Goal: Task Accomplishment & Management: Use online tool/utility

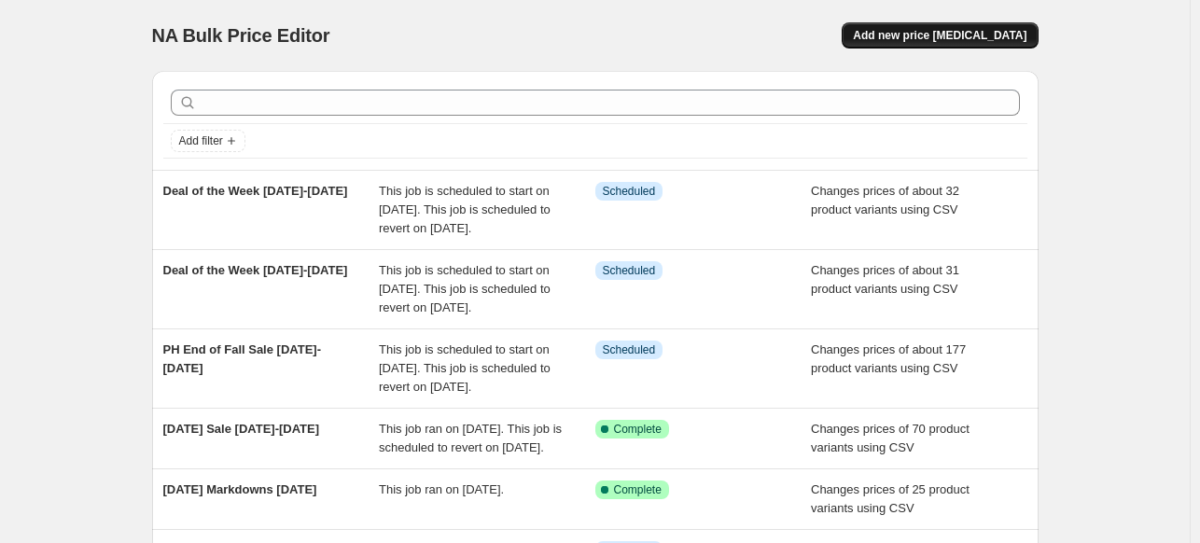
click at [983, 30] on span "Add new price [MEDICAL_DATA]" at bounding box center [940, 35] width 174 height 15
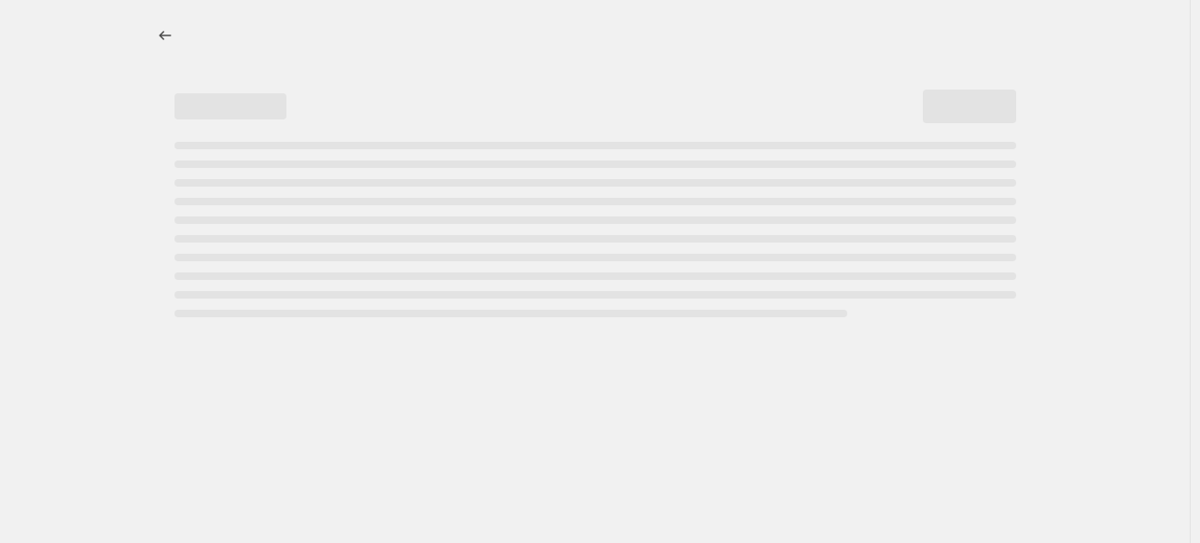
select select "percentage"
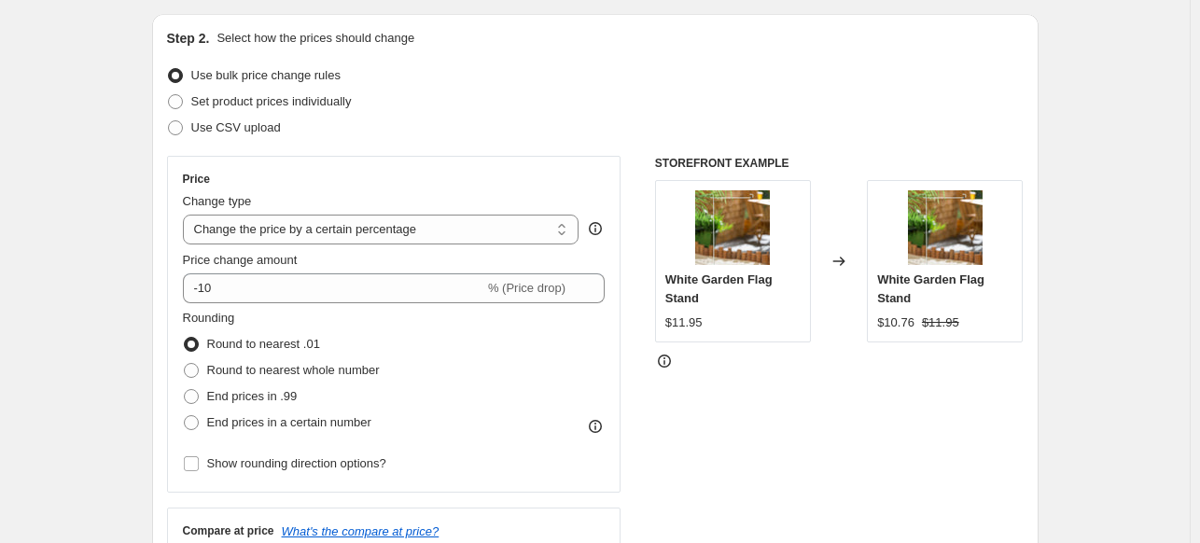
scroll to position [187, 0]
click at [181, 104] on span at bounding box center [175, 102] width 15 height 15
click at [169, 96] on input "Set product prices individually" at bounding box center [168, 95] width 1 height 1
radio input "true"
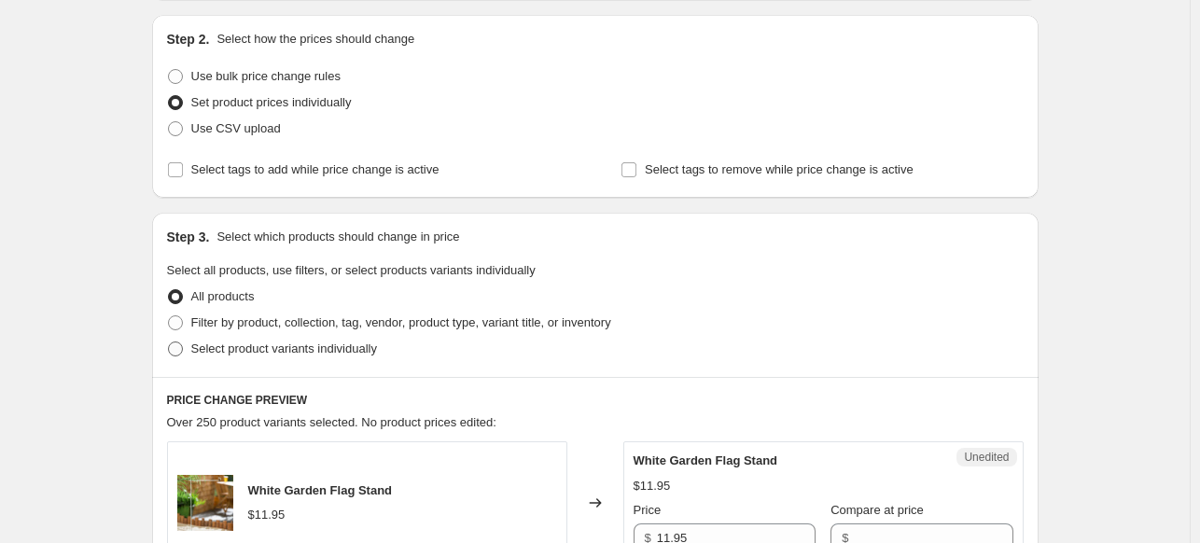
click at [182, 350] on span at bounding box center [175, 348] width 15 height 15
click at [169, 342] on input "Select product variants individually" at bounding box center [168, 341] width 1 height 1
radio input "true"
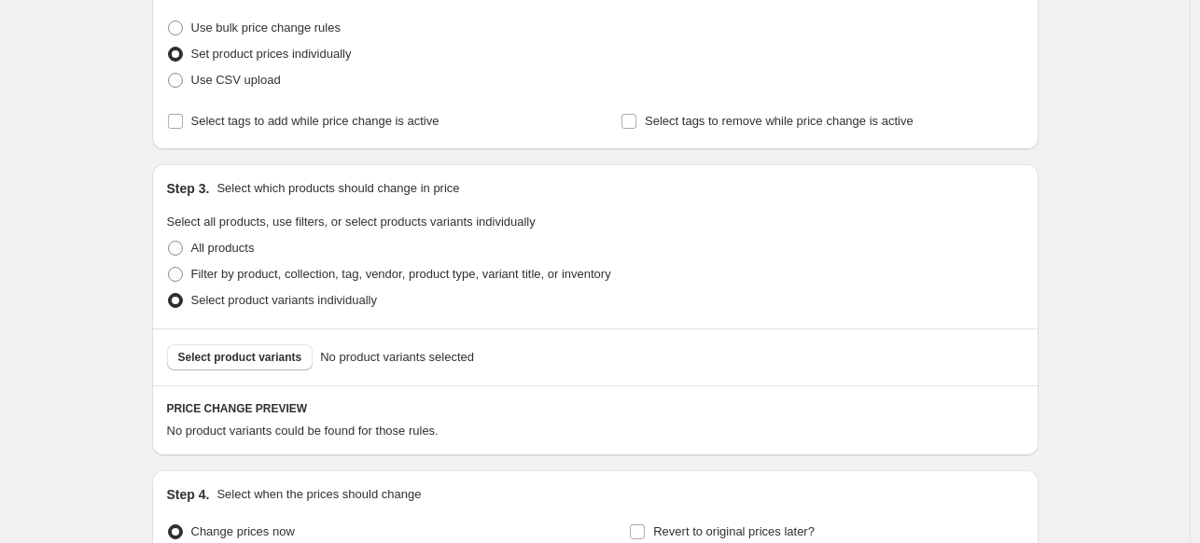
scroll to position [373, 0]
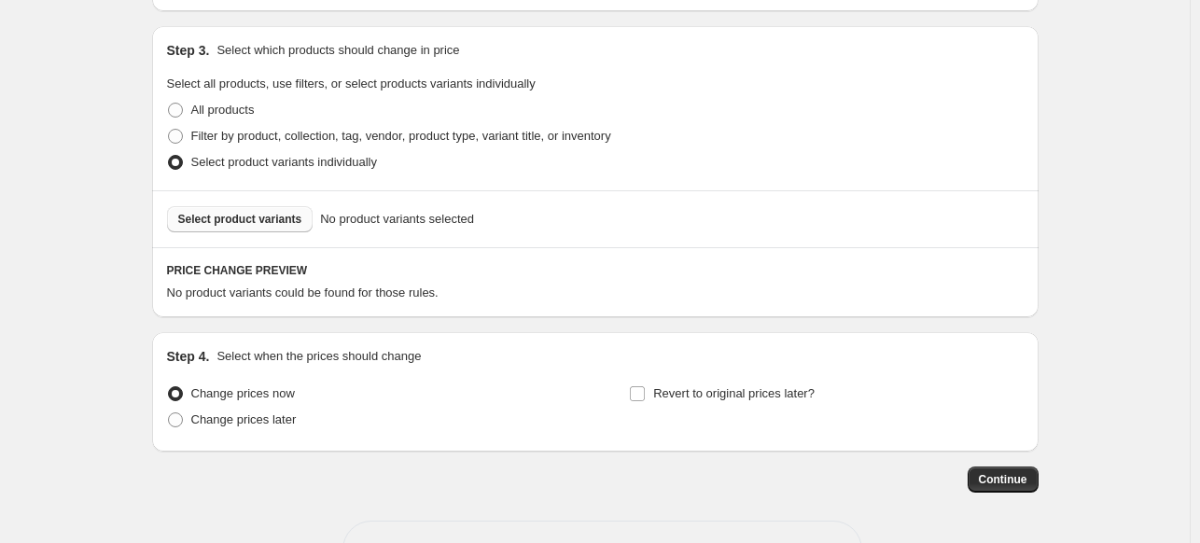
click at [240, 226] on span "Select product variants" at bounding box center [240, 219] width 124 height 15
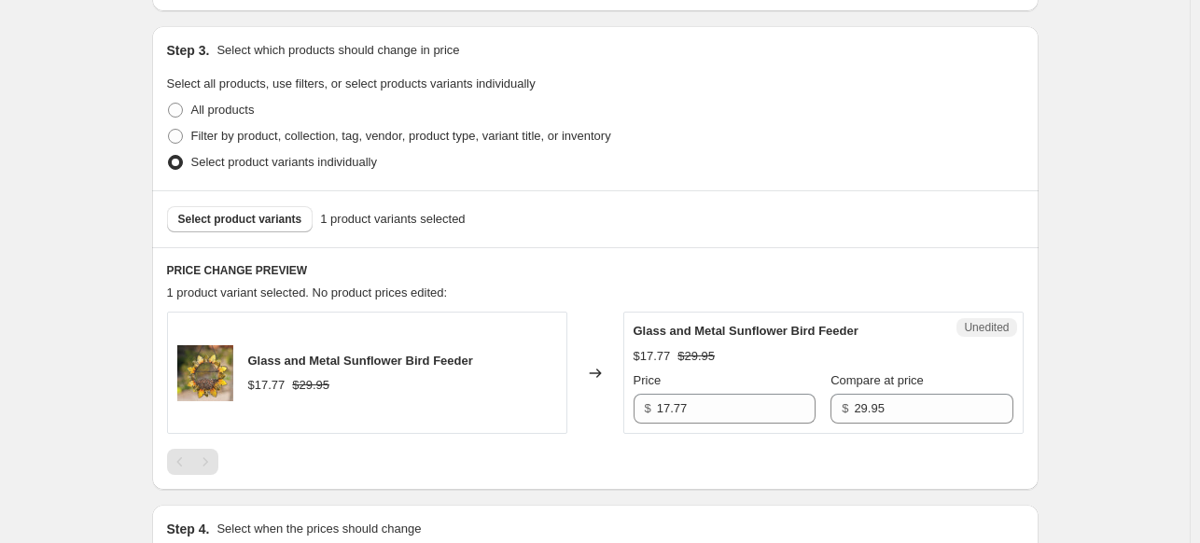
scroll to position [560, 0]
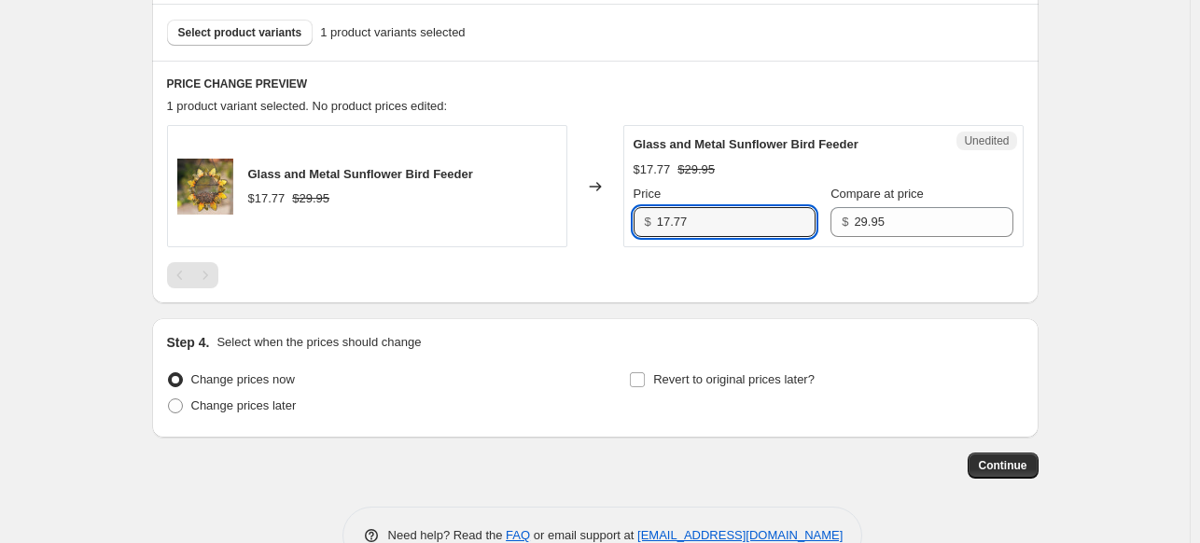
drag, startPoint x: 679, startPoint y: 223, endPoint x: 626, endPoint y: 225, distance: 53.2
click at [626, 225] on div "Glass and Metal Sunflower Bird Feeder $17.77 $29.95 Changed to Unedited Glass a…" at bounding box center [595, 186] width 856 height 122
type input "29.95"
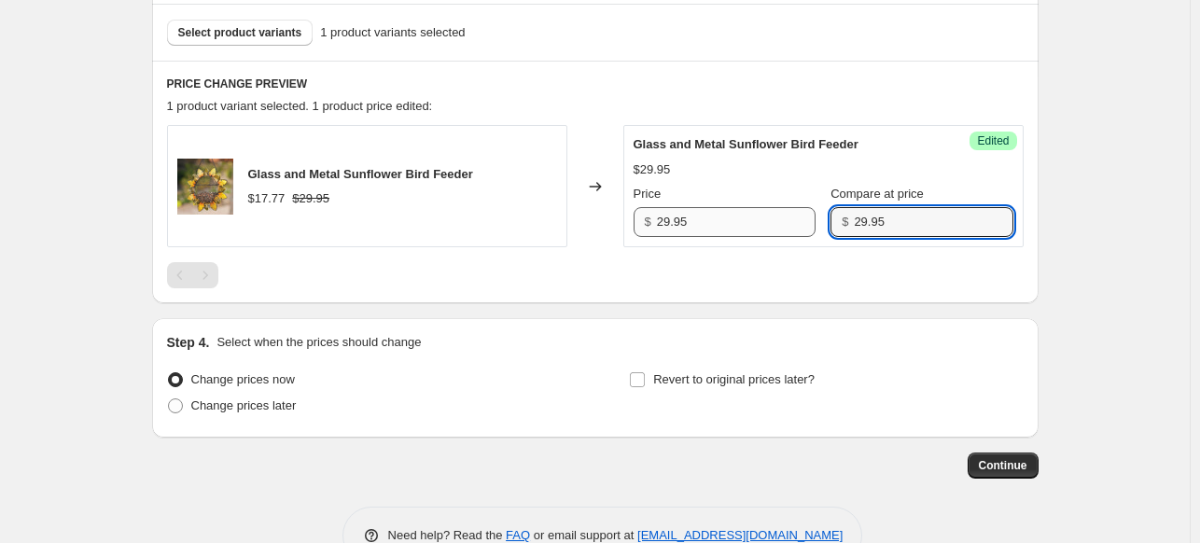
drag, startPoint x: 877, startPoint y: 213, endPoint x: 783, endPoint y: 207, distance: 94.4
click at [783, 207] on div "Price $ 29.95 Compare at price $ 29.95" at bounding box center [823, 211] width 380 height 52
type input "0"
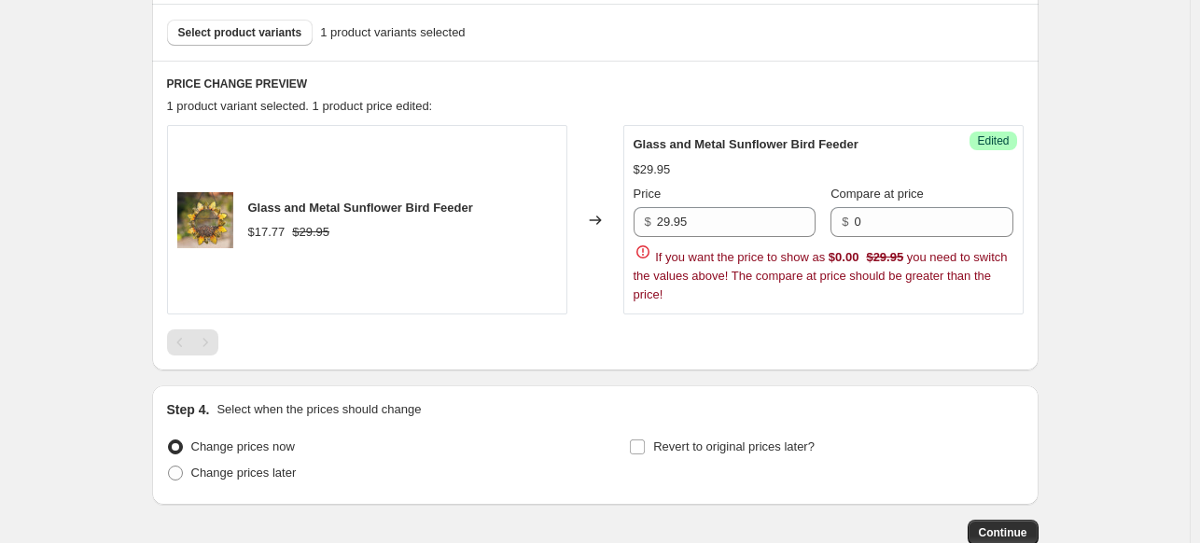
click at [820, 244] on div "Success Edited Glass and Metal Sunflower Bird Feeder $29.95 Price $ 29.95 Compa…" at bounding box center [823, 219] width 400 height 189
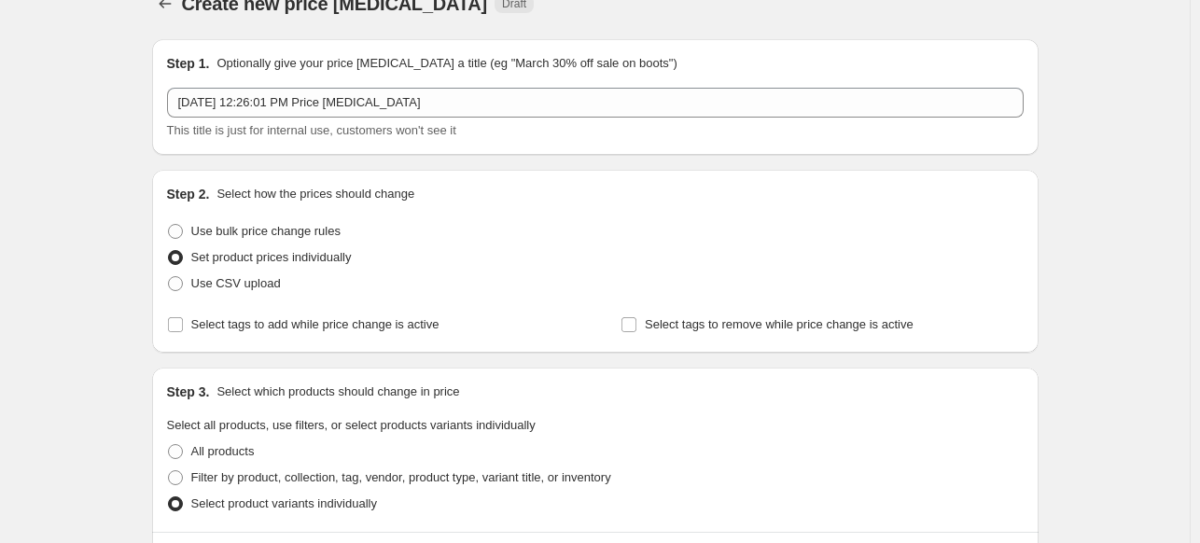
scroll to position [0, 0]
